Goal: Transaction & Acquisition: Purchase product/service

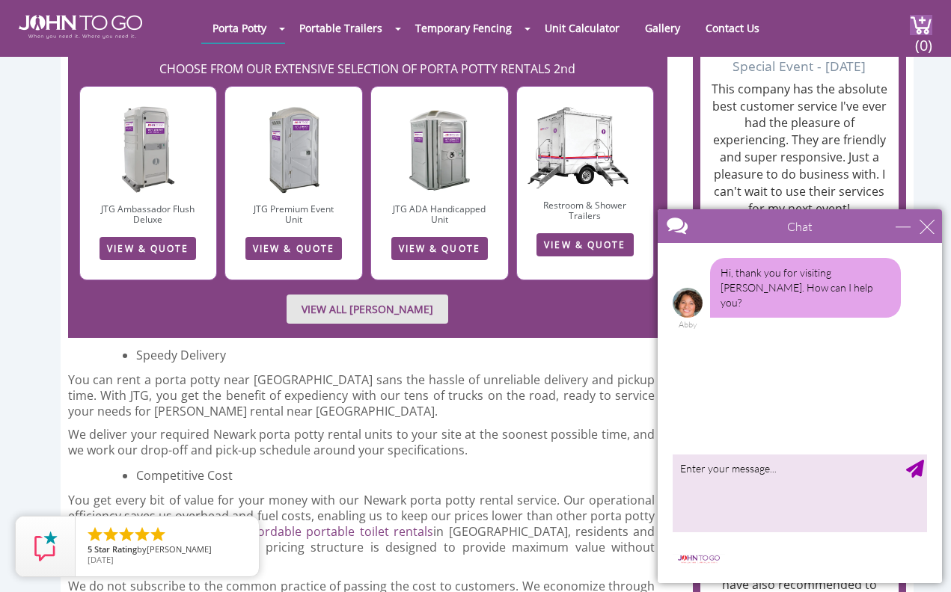
scroll to position [1755, 0]
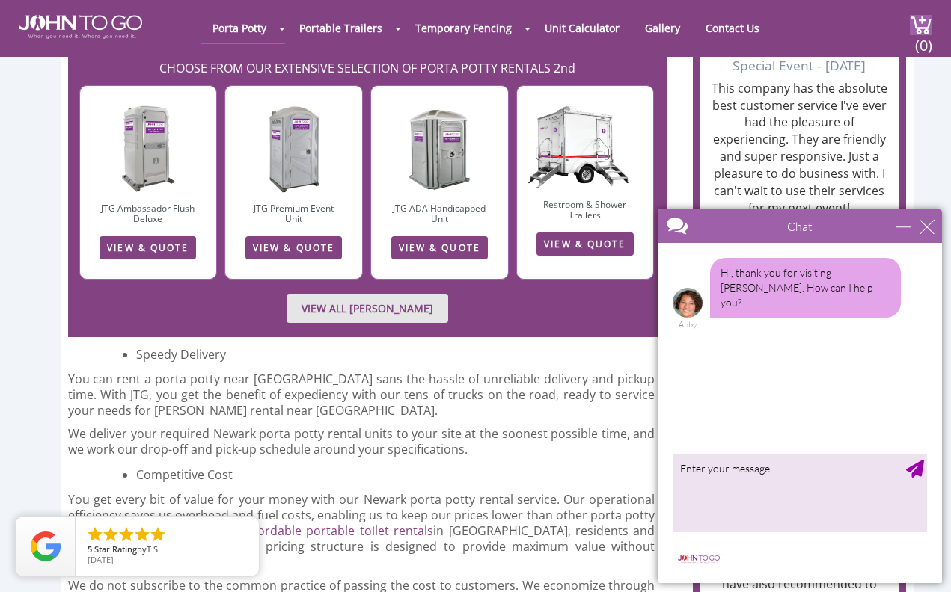
click at [185, 236] on link "VIEW & QUOTE" at bounding box center [147, 247] width 96 height 23
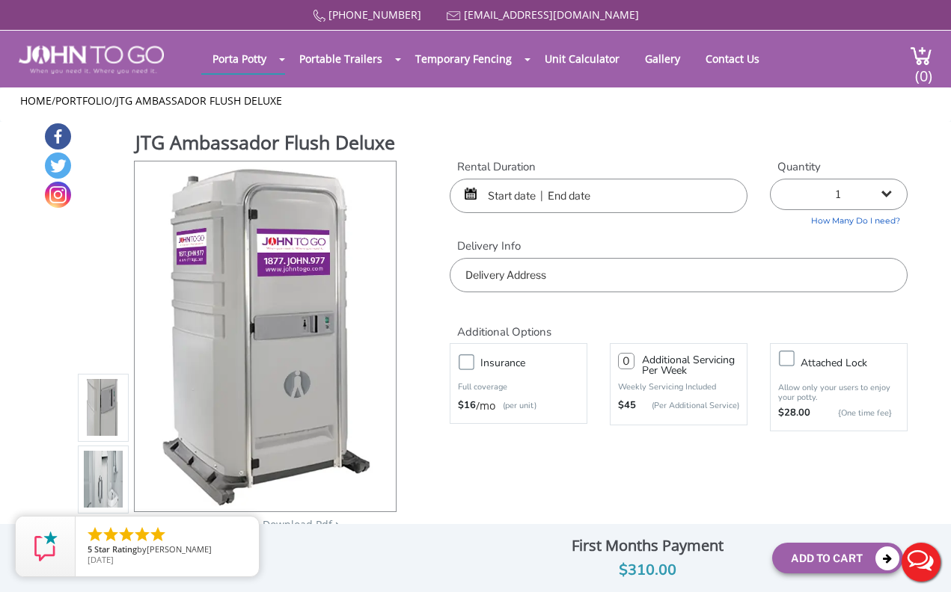
click at [497, 194] on input "text" at bounding box center [599, 196] width 298 height 34
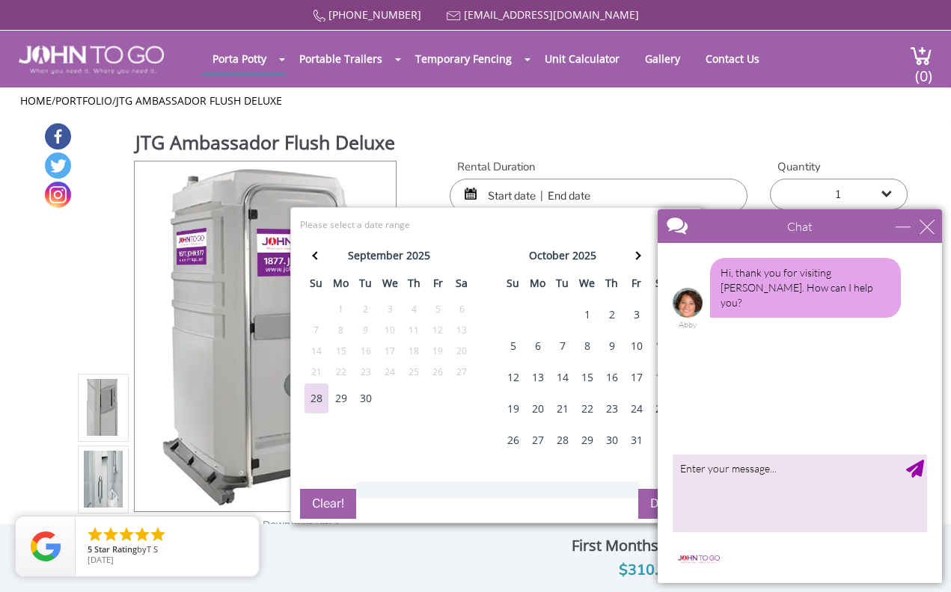
click at [853, 223] on div at bounding box center [772, 227] width 231 height 36
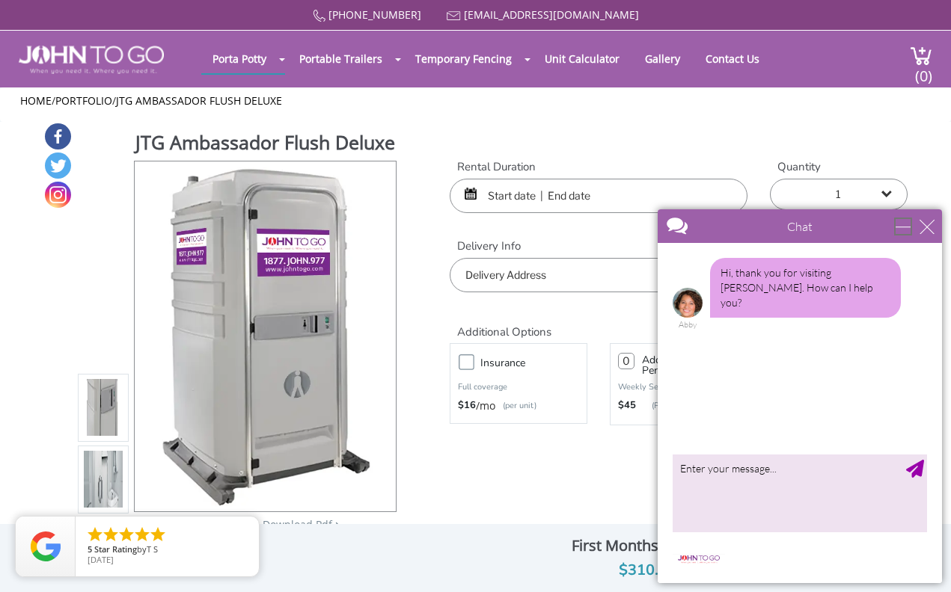
click at [906, 229] on div "minimize" at bounding box center [902, 226] width 15 height 15
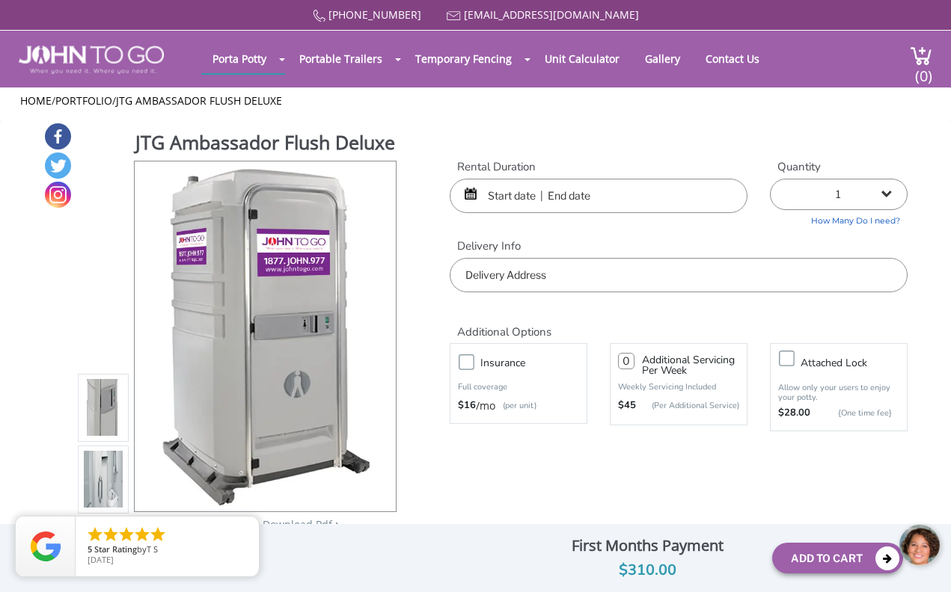
click at [644, 194] on input "text" at bounding box center [599, 196] width 298 height 34
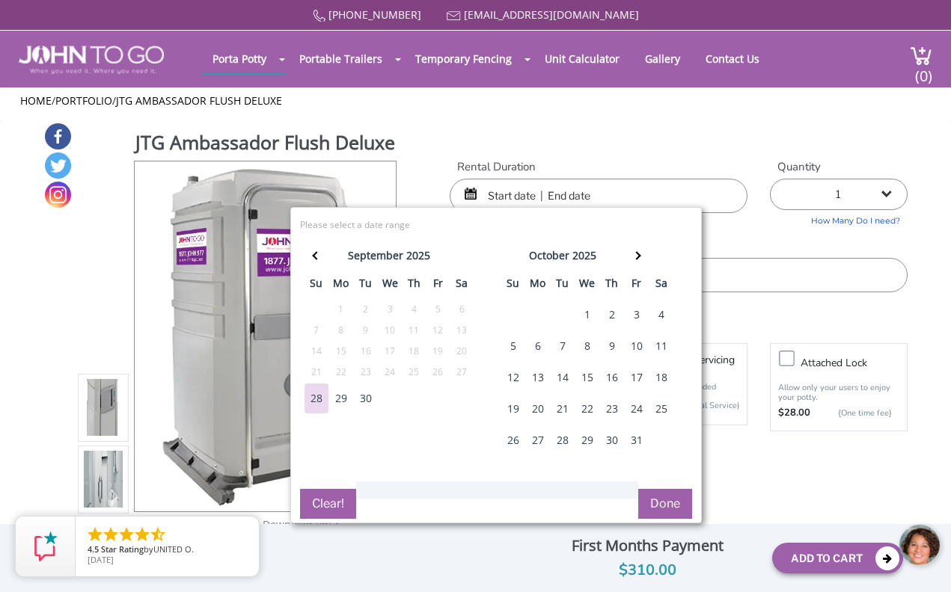
click at [640, 346] on div "10" at bounding box center [637, 346] width 24 height 30
click at [539, 378] on div "13" at bounding box center [538, 378] width 24 height 30
type input "[DATE] to [DATE]"
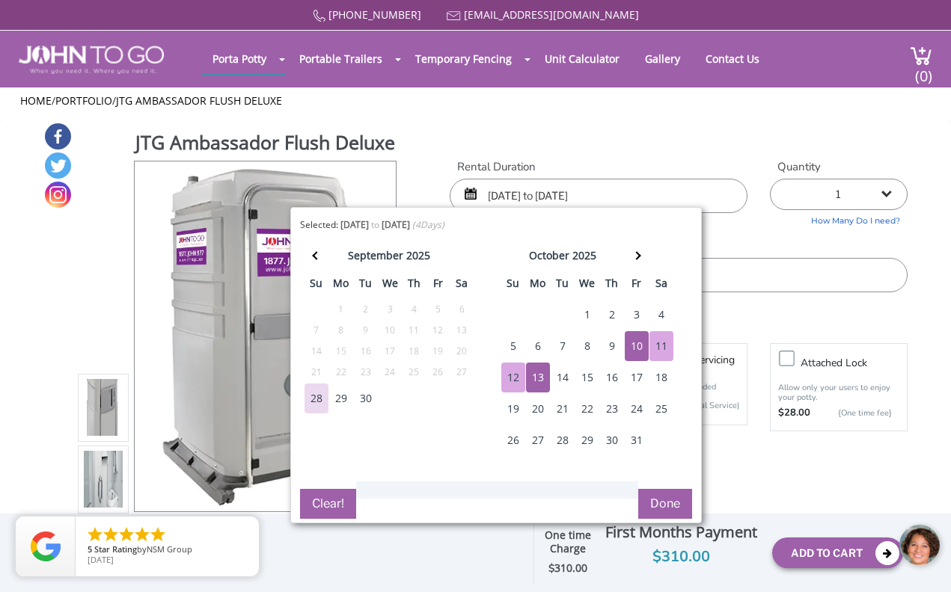
click at [660, 494] on button "Done" at bounding box center [665, 504] width 54 height 30
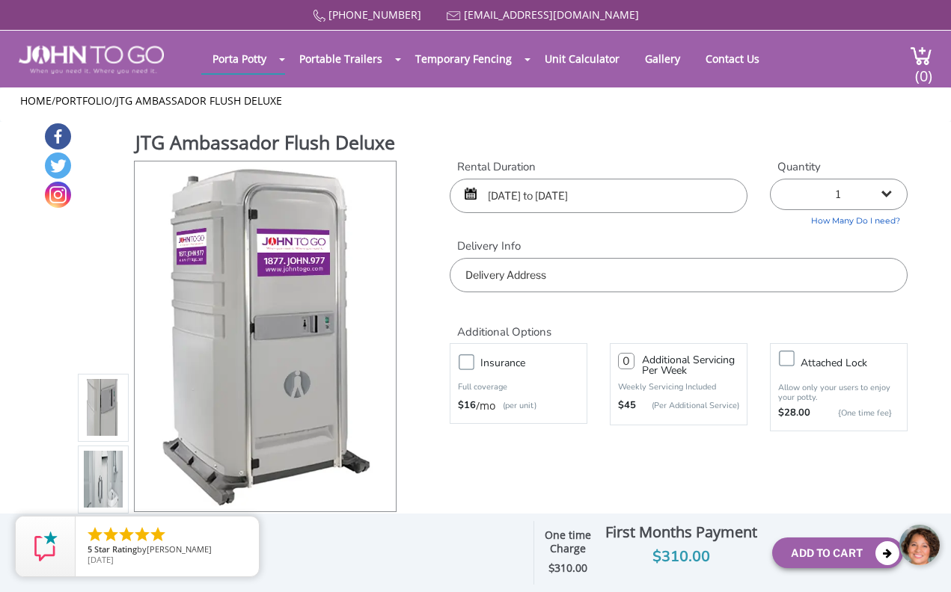
click at [639, 280] on input "text" at bounding box center [679, 275] width 458 height 34
click at [792, 352] on div "[PHONE_NUMBER] [EMAIL_ADDRESS][DOMAIN_NAME] [GEOGRAPHIC_DATA] Portable Toilets …" at bounding box center [475, 306] width 951 height 612
click at [793, 355] on label "Attached lock" at bounding box center [853, 363] width 121 height 19
click at [0, 0] on input "Attached lock" at bounding box center [0, 0] width 0 height 0
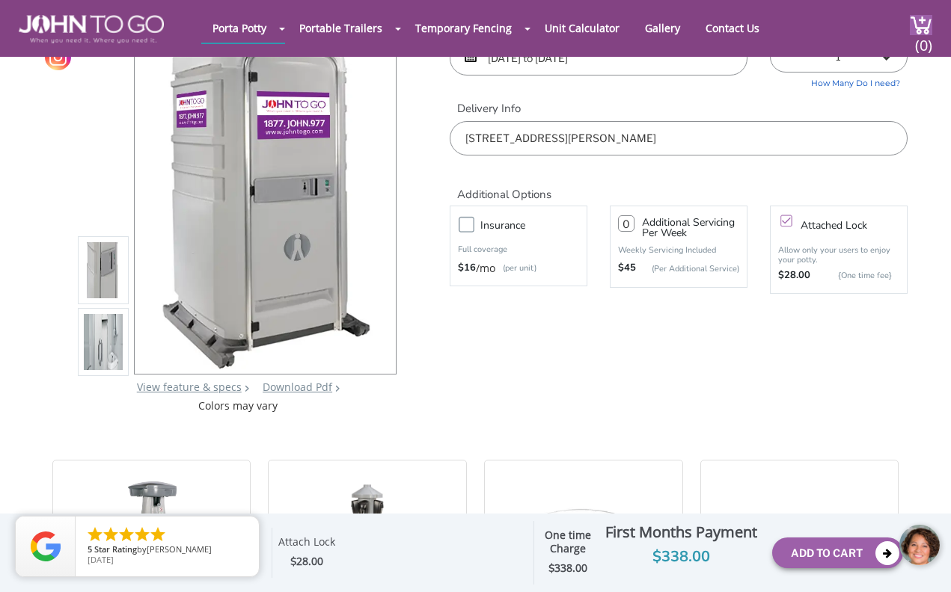
scroll to position [79, 0]
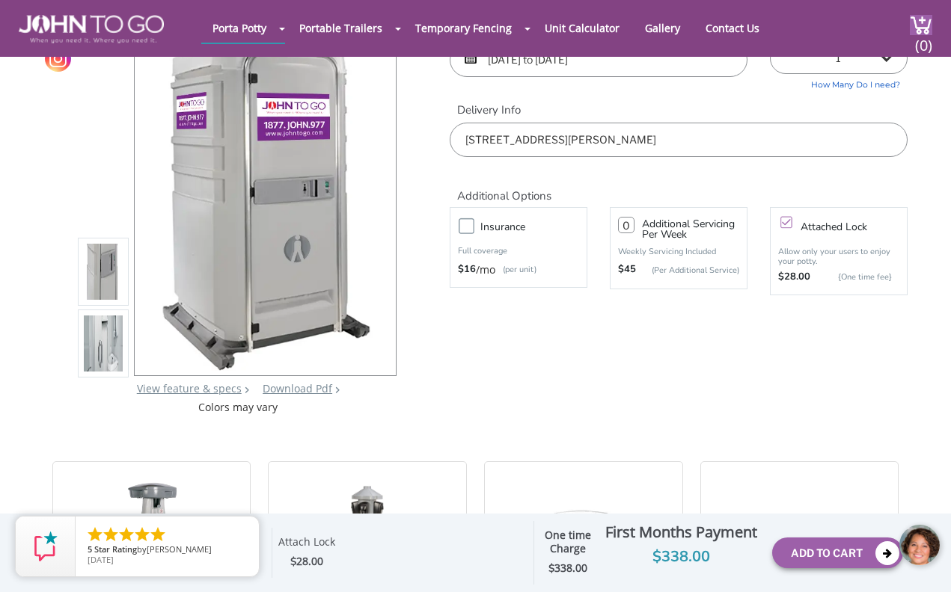
click at [506, 212] on div "Insurance Full coverage $16 /mo (per unit)" at bounding box center [519, 247] width 138 height 81
click at [509, 224] on h3 "Insurance" at bounding box center [537, 227] width 114 height 19
click at [0, 0] on input "Insurance" at bounding box center [0, 0] width 0 height 0
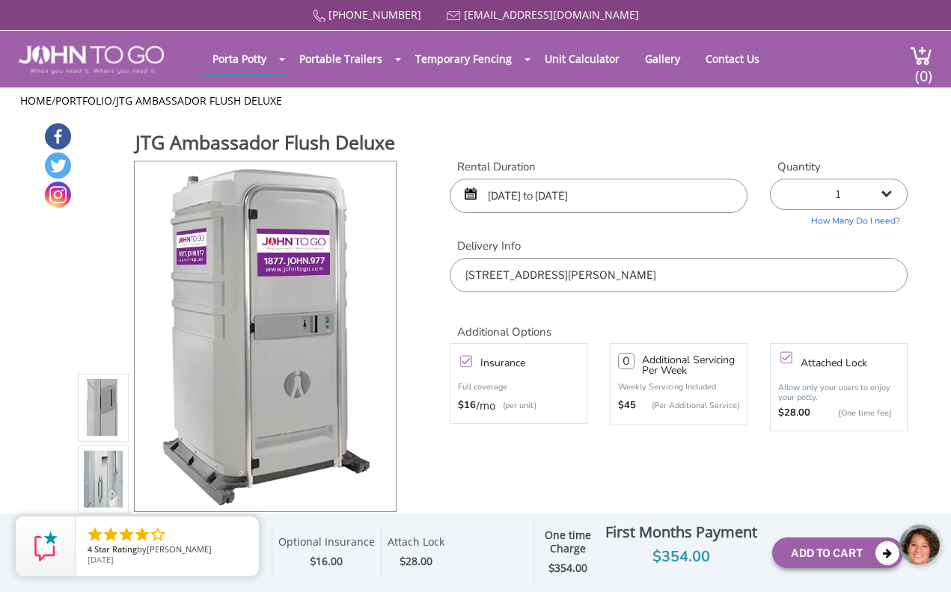
scroll to position [0, 0]
click at [845, 556] on body at bounding box center [838, 545] width 224 height 63
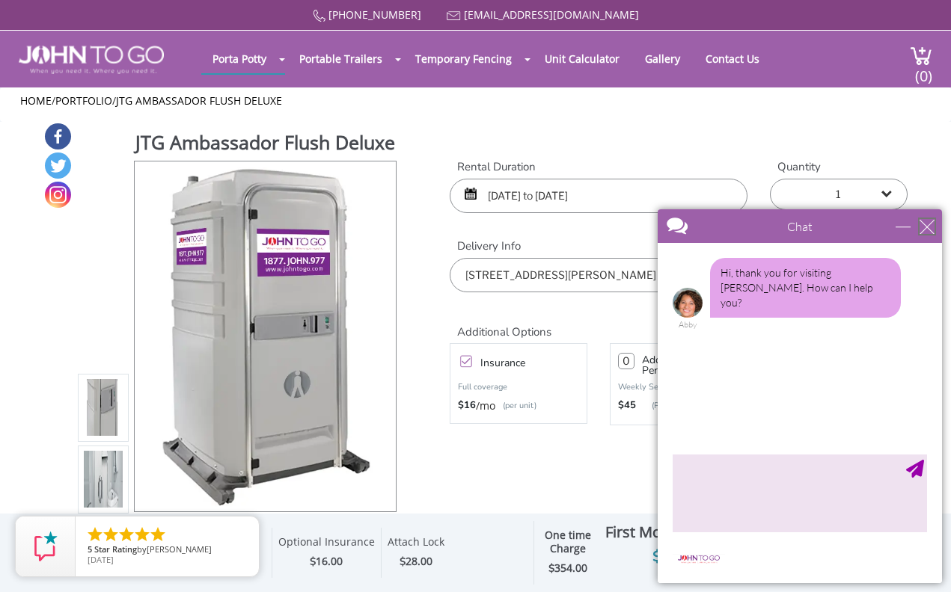
click at [933, 225] on div "close" at bounding box center [926, 226] width 15 height 15
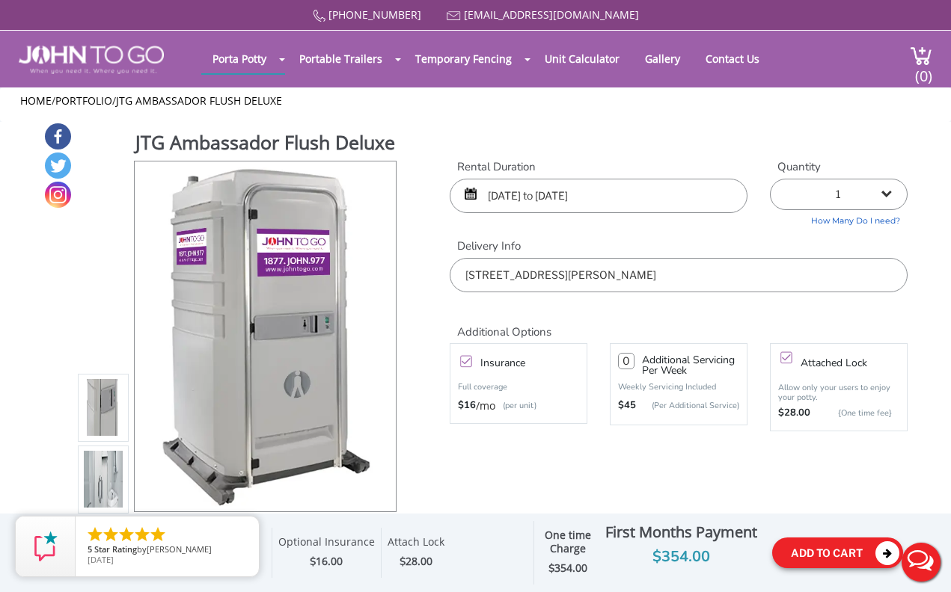
click at [854, 551] on button "Add To Cart" at bounding box center [837, 553] width 131 height 31
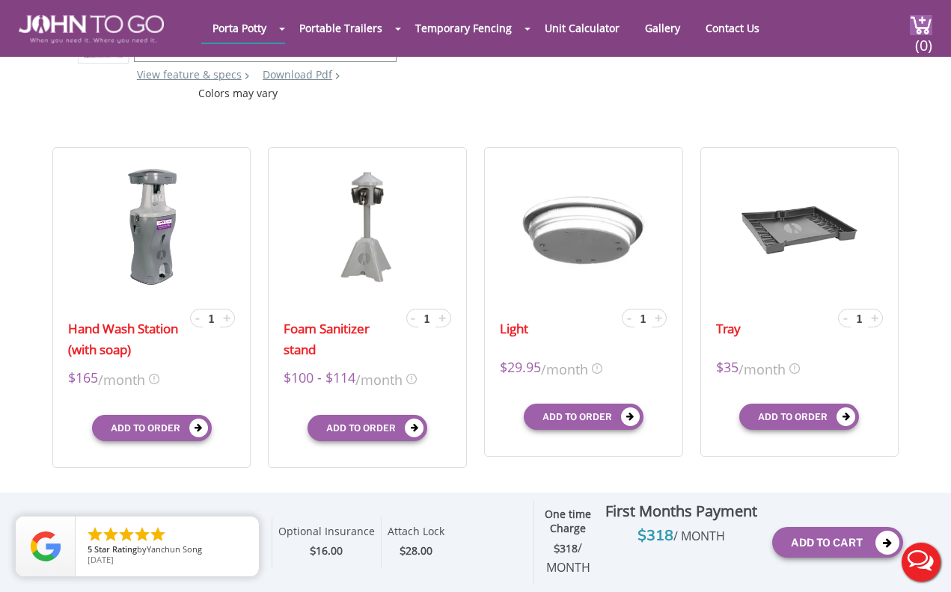
scroll to position [430, 0]
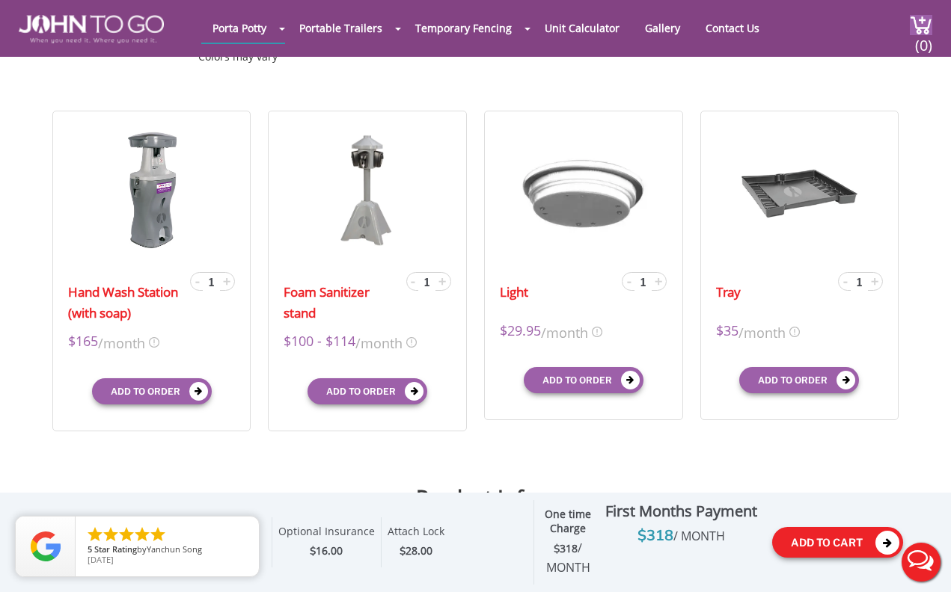
click at [841, 550] on button "Add To Cart" at bounding box center [837, 542] width 131 height 31
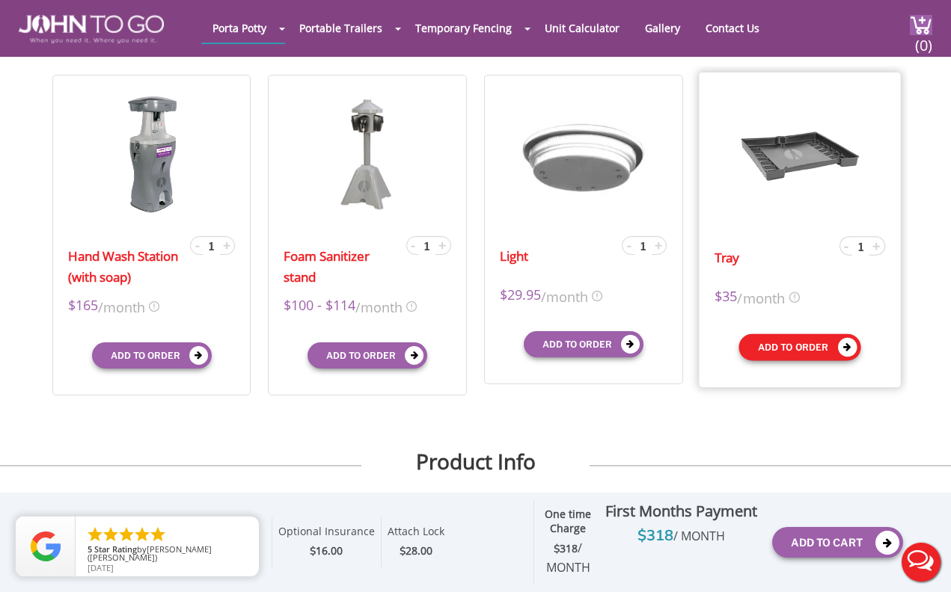
scroll to position [466, 0]
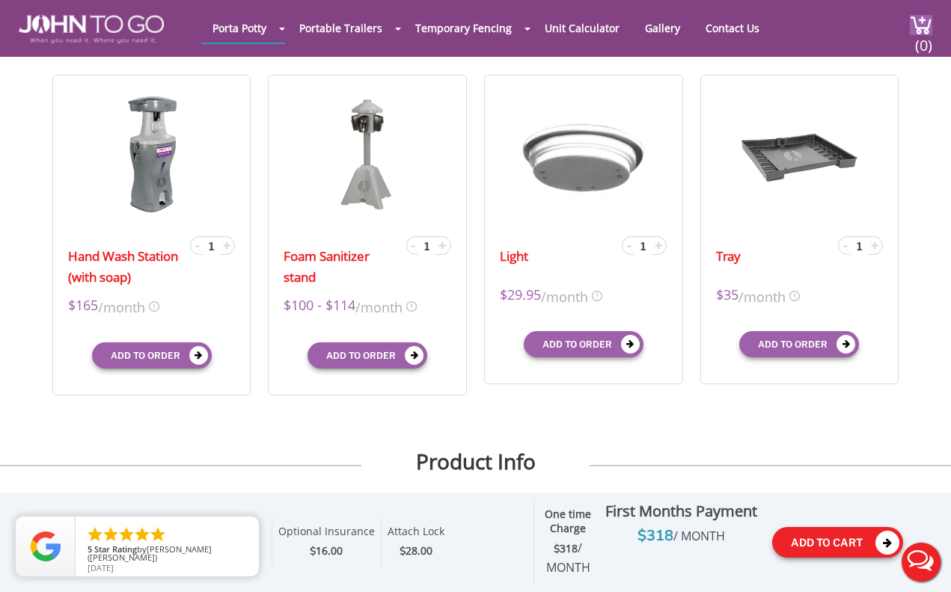
click at [840, 544] on button "Add To Cart" at bounding box center [837, 542] width 131 height 31
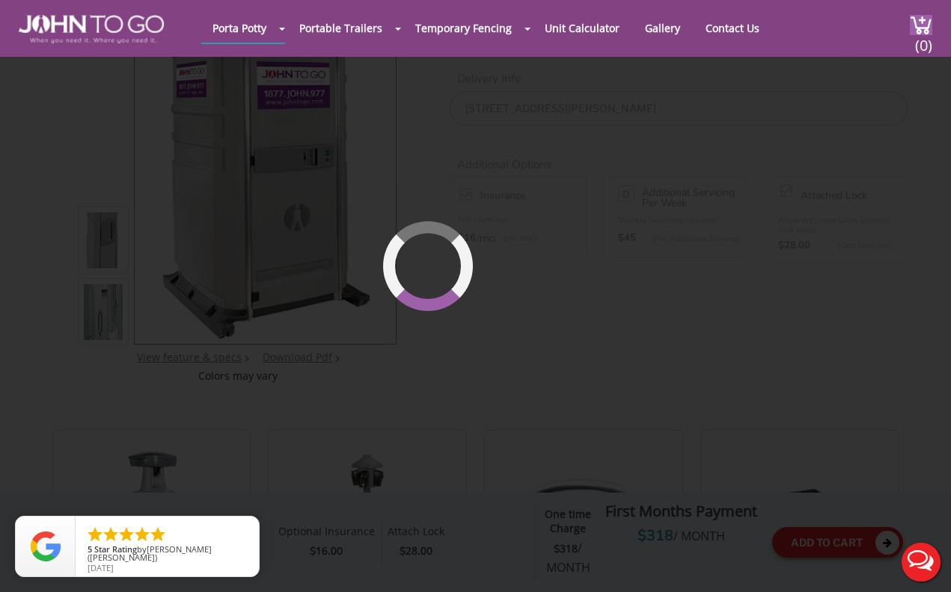
scroll to position [102, 0]
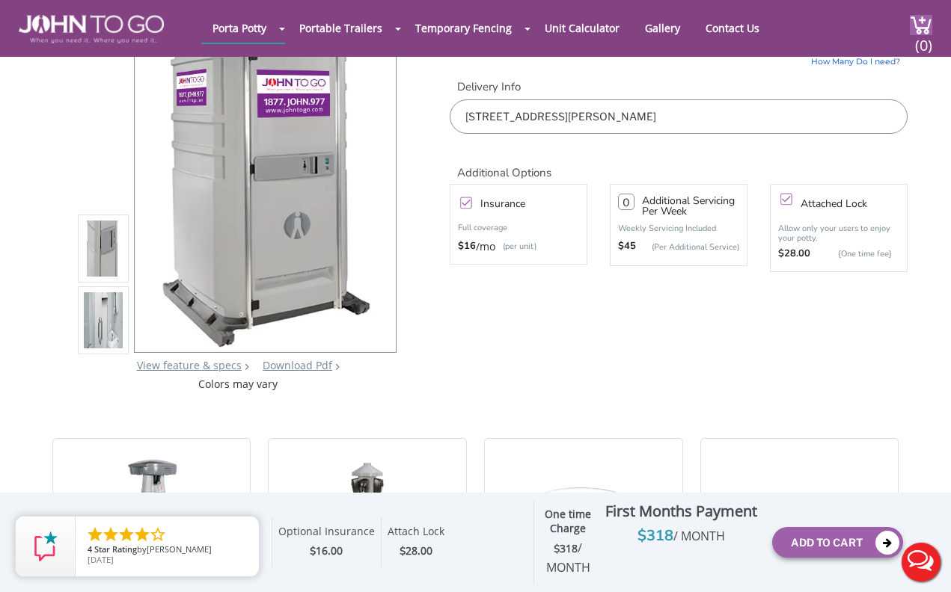
click at [712, 544] on span "/ MONTH" at bounding box center [699, 536] width 52 height 16
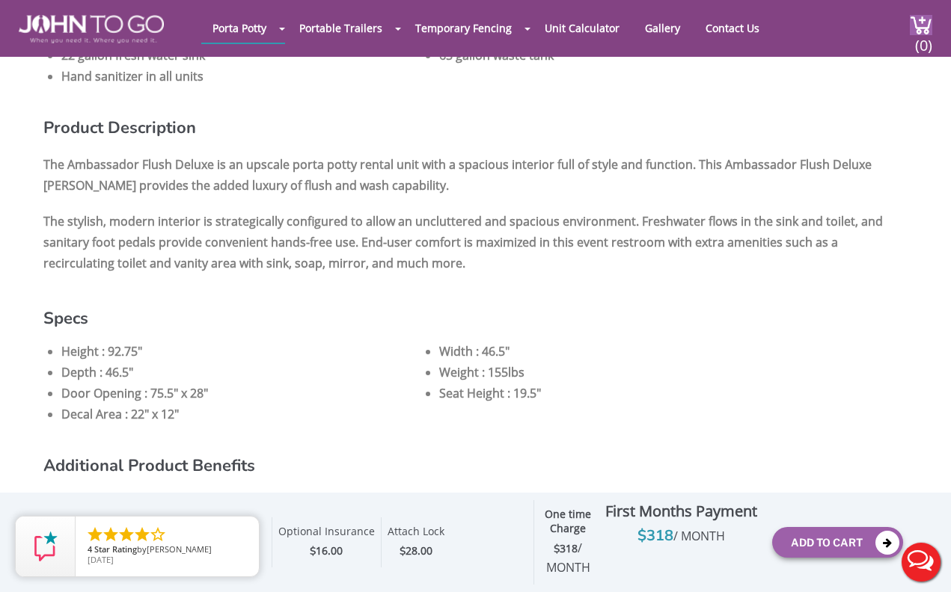
scroll to position [1142, 0]
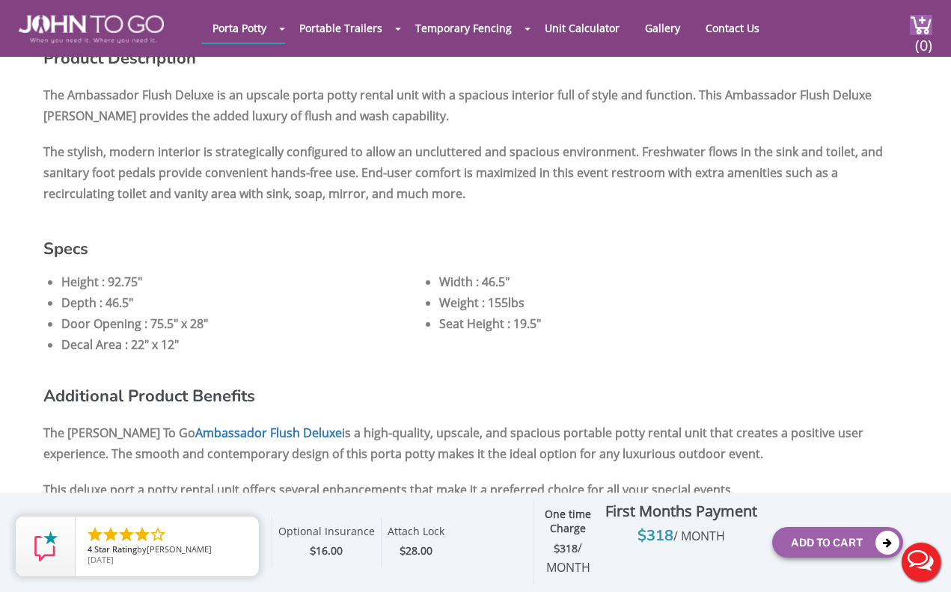
click at [915, 566] on button "Live Chat" at bounding box center [921, 563] width 60 height 60
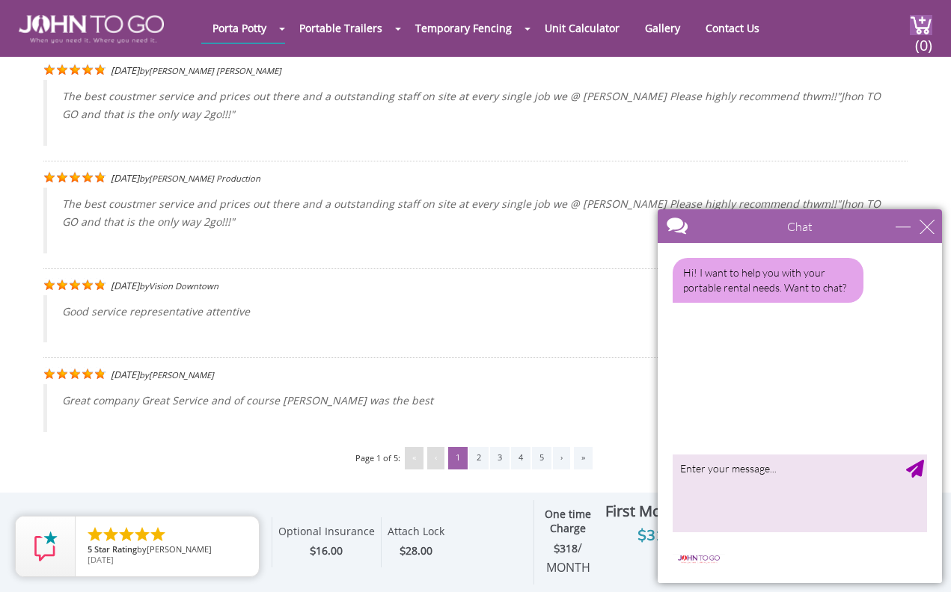
scroll to position [3667, 0]
click at [857, 233] on div at bounding box center [772, 227] width 231 height 36
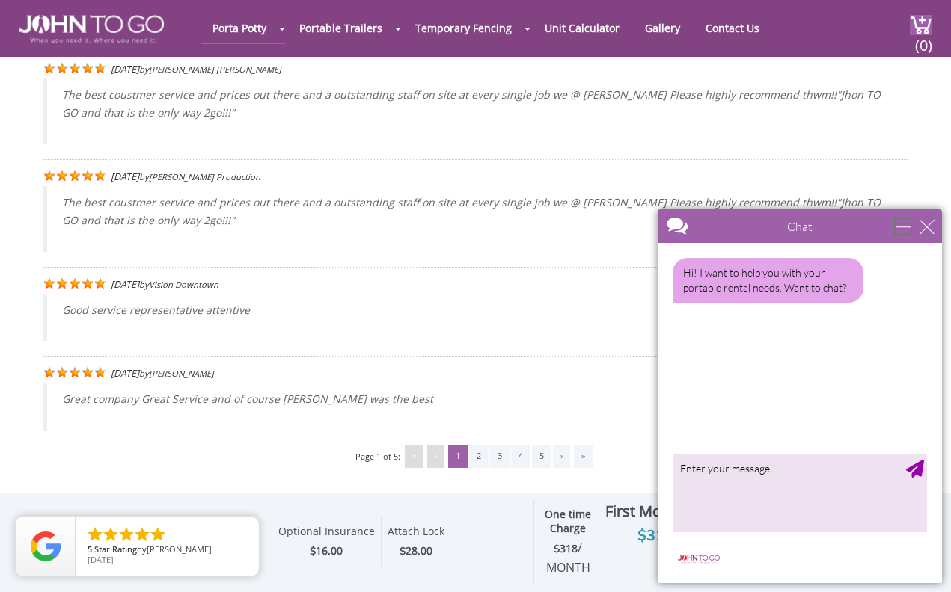
click at [896, 221] on div "minimize" at bounding box center [902, 226] width 15 height 15
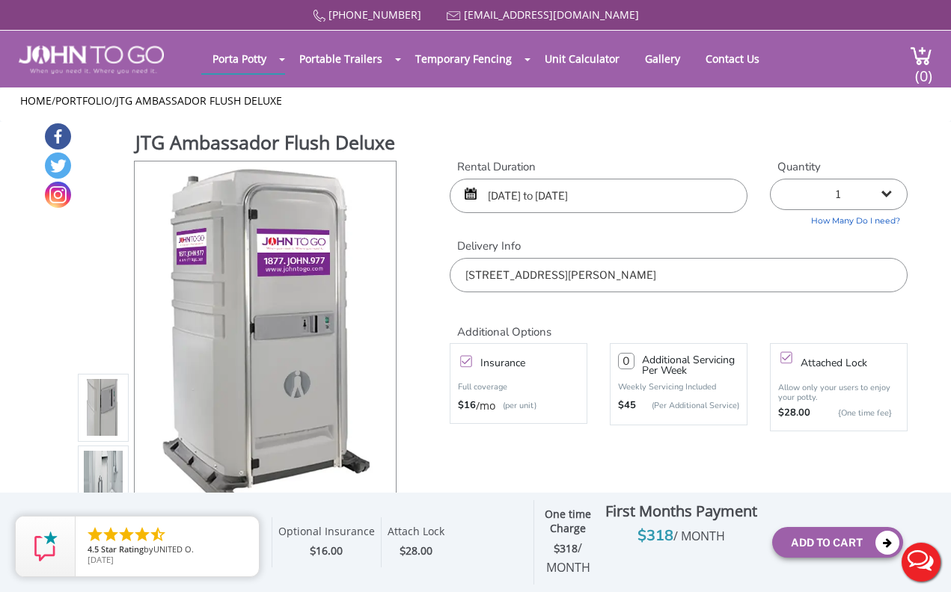
scroll to position [0, 0]
click at [802, 528] on div "Add To Cart" at bounding box center [837, 542] width 131 height 53
click at [804, 539] on button "Add To Cart" at bounding box center [837, 542] width 131 height 31
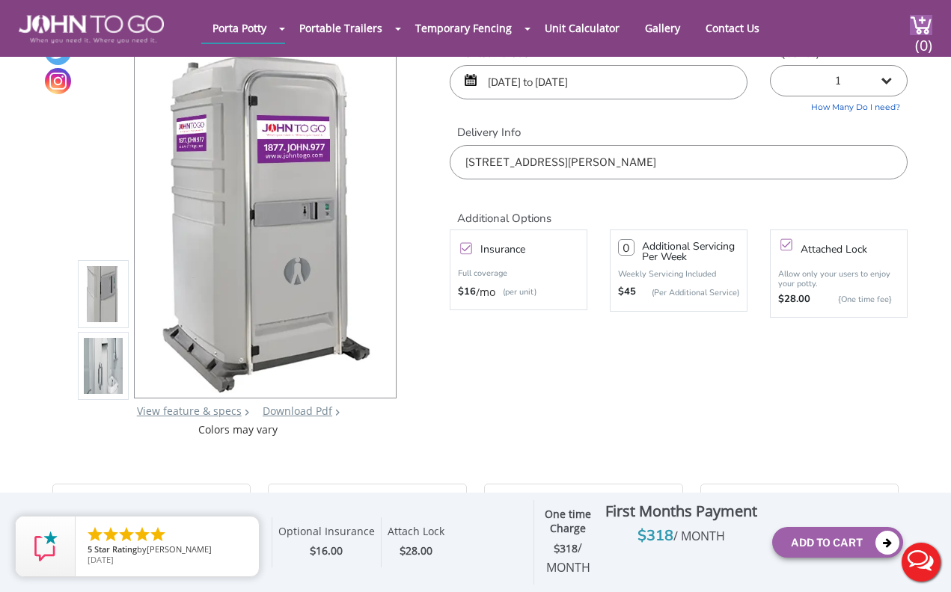
scroll to position [39, 0]
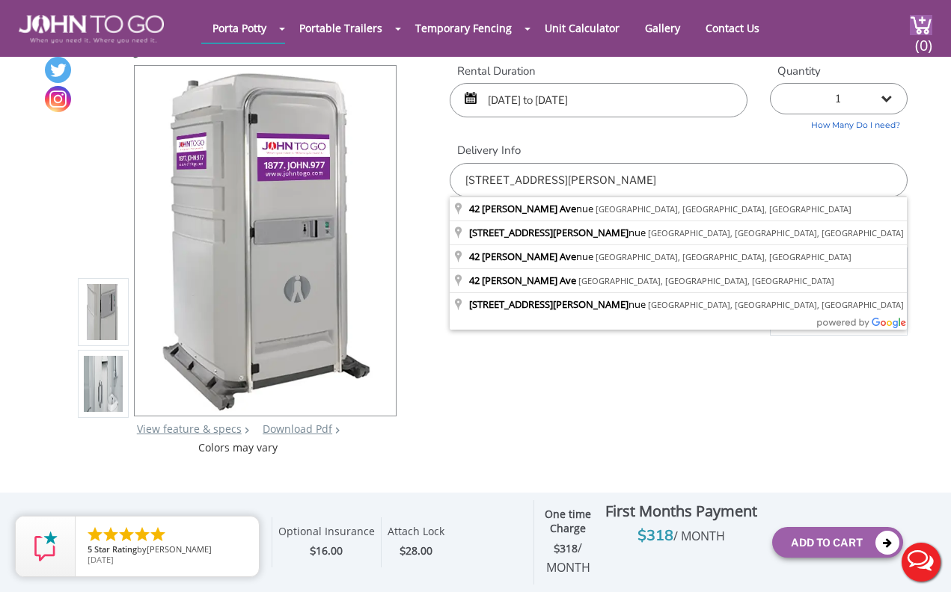
click at [611, 180] on input "[STREET_ADDRESS][PERSON_NAME]" at bounding box center [679, 180] width 458 height 34
type input "[STREET_ADDRESS][PERSON_NAME]"
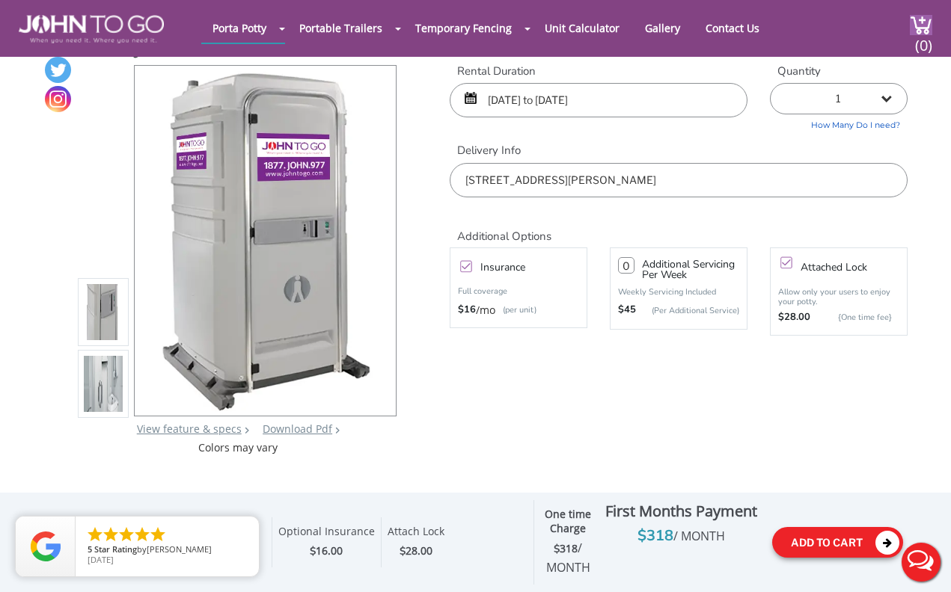
click at [834, 537] on button "Add To Cart" at bounding box center [837, 542] width 131 height 31
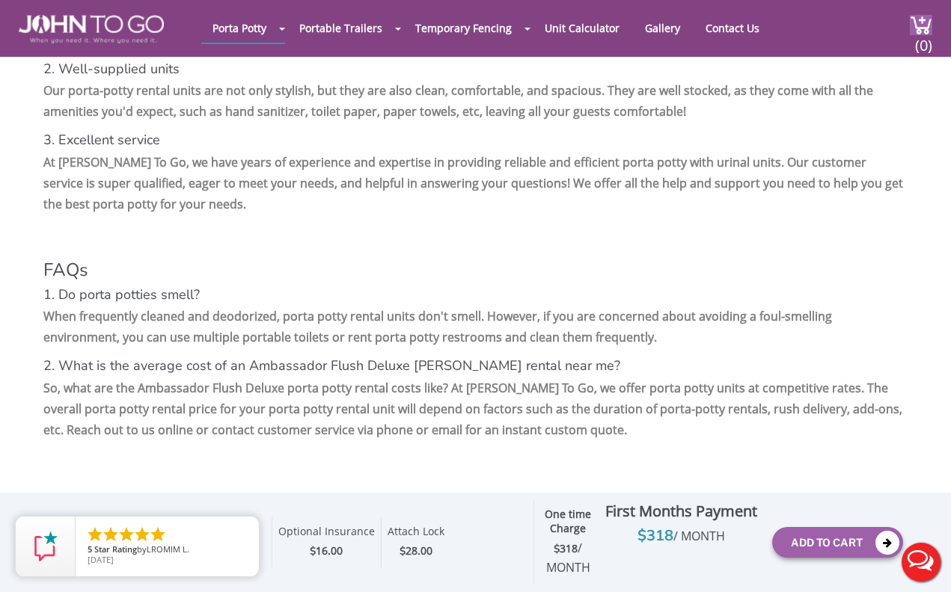
scroll to position [3059, 0]
